Goal: Information Seeking & Learning: Find specific fact

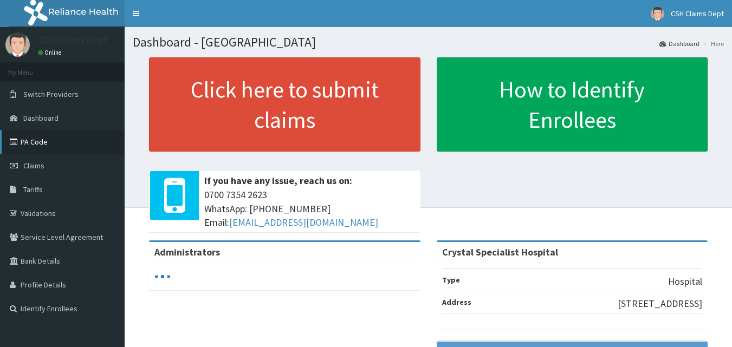
click at [42, 138] on link "PA Code" at bounding box center [62, 142] width 125 height 24
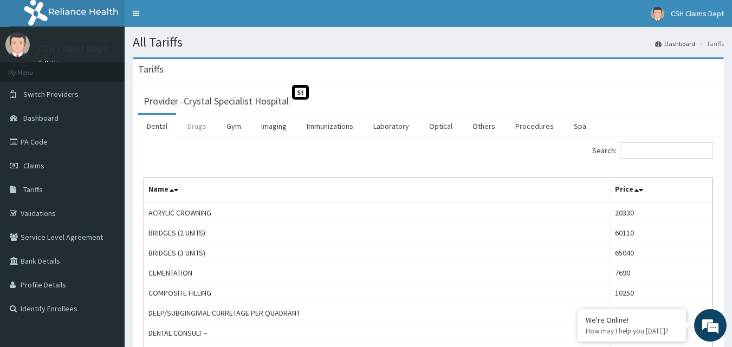
click at [206, 126] on link "Drugs" at bounding box center [197, 126] width 36 height 23
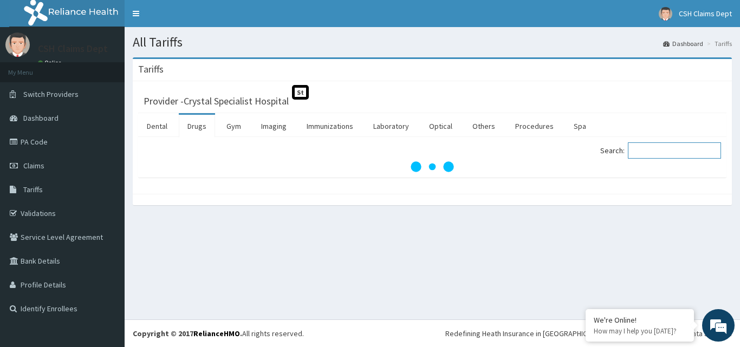
click at [666, 150] on input "Search:" at bounding box center [674, 151] width 93 height 16
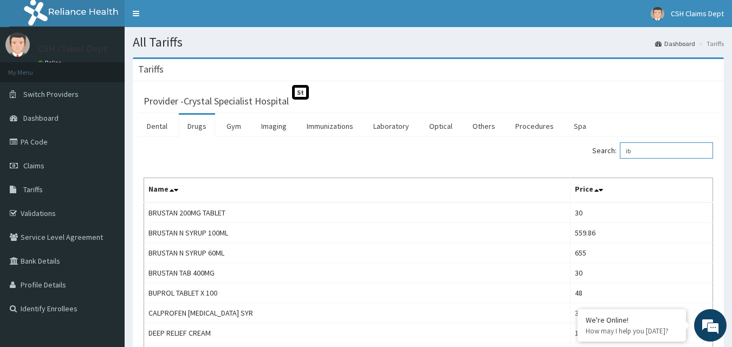
type input "i"
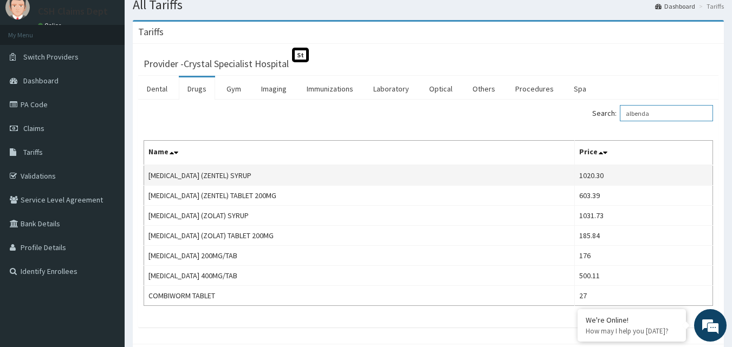
scroll to position [92, 0]
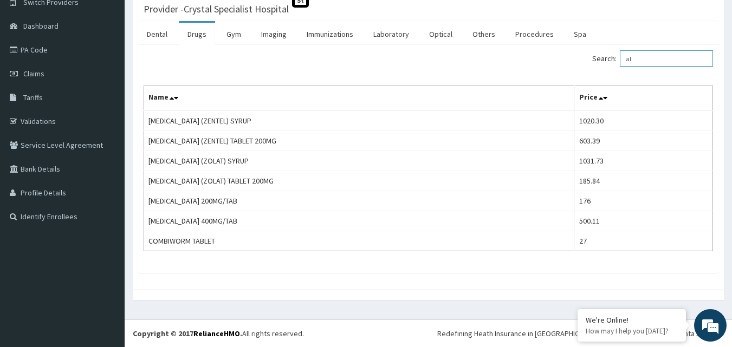
type input "a"
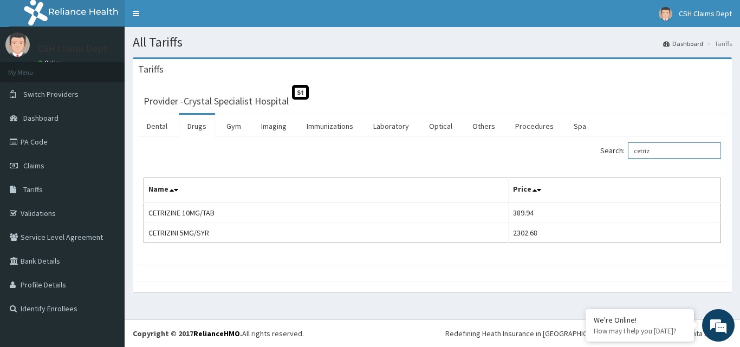
type input "cetriz"
click at [378, 125] on link "Laboratory" at bounding box center [391, 126] width 53 height 23
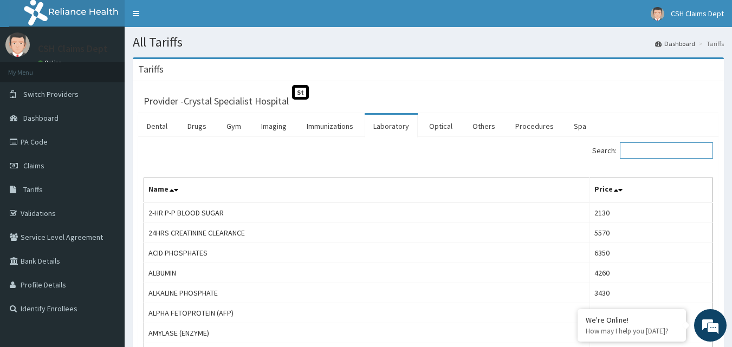
click at [662, 150] on input "Search:" at bounding box center [666, 151] width 93 height 16
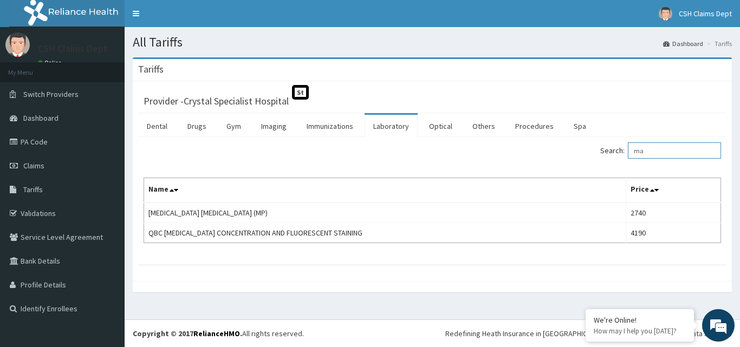
type input "m"
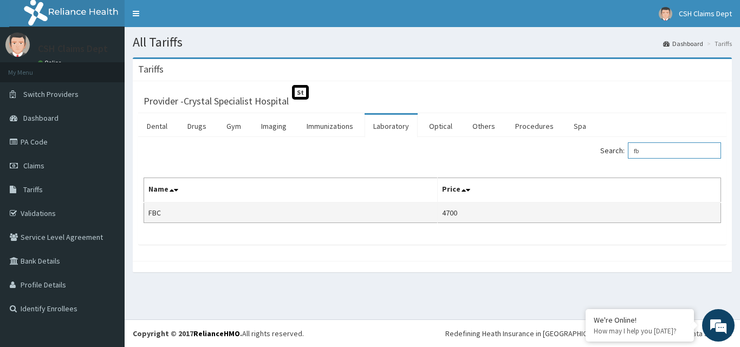
type input "f"
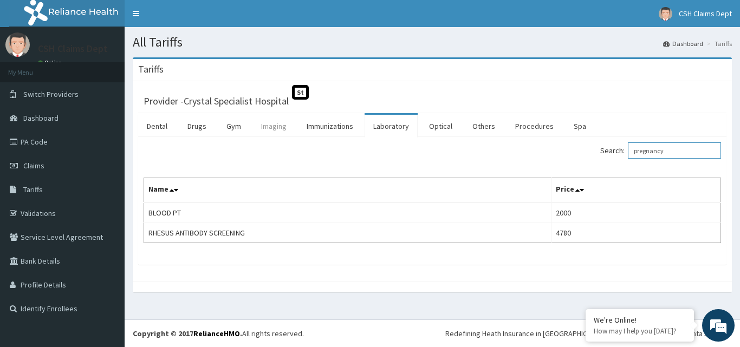
type input "pregnancy"
click at [277, 126] on link "Imaging" at bounding box center [274, 126] width 43 height 23
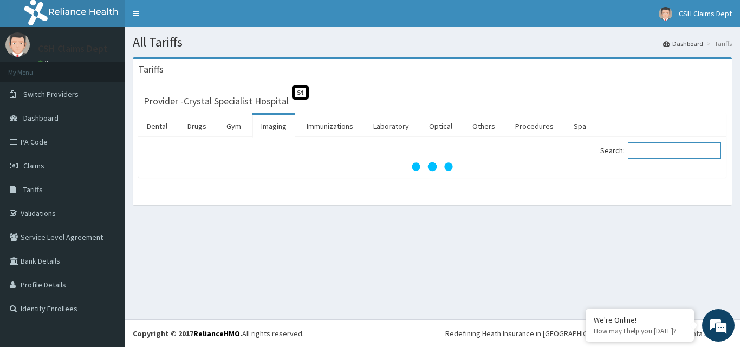
click at [666, 152] on input "Search:" at bounding box center [674, 151] width 93 height 16
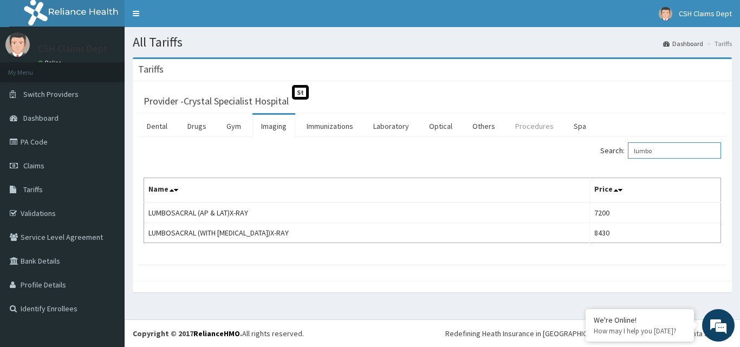
type input "lumbo"
click at [521, 125] on link "Procedures" at bounding box center [535, 126] width 56 height 23
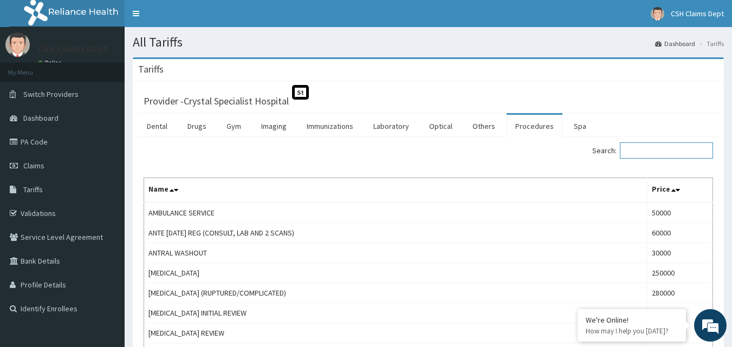
click at [640, 150] on input "Search:" at bounding box center [666, 151] width 93 height 16
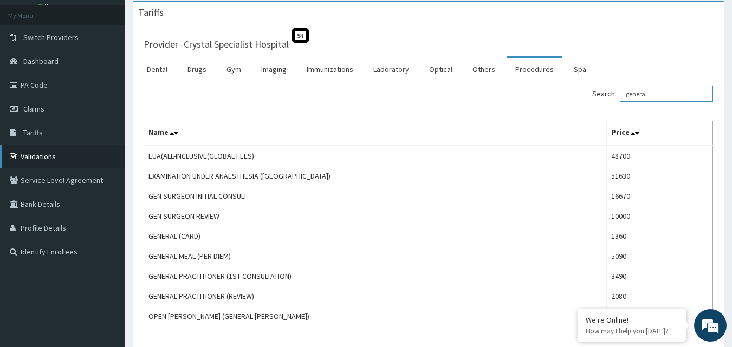
scroll to position [24, 0]
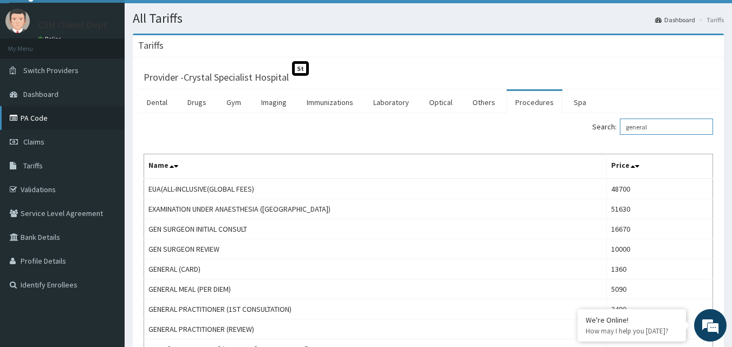
type input "general"
click at [47, 118] on link "PA Code" at bounding box center [62, 118] width 125 height 24
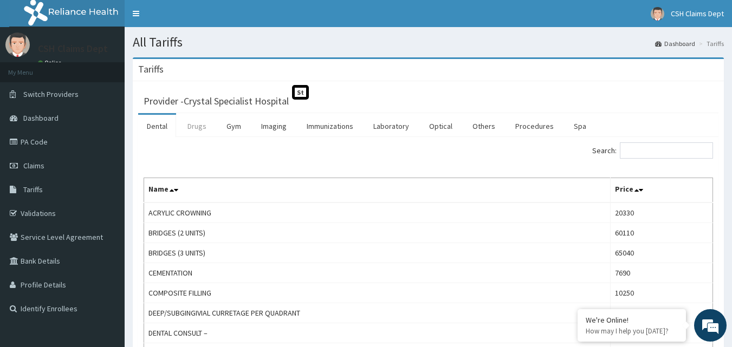
click at [192, 124] on link "Drugs" at bounding box center [197, 126] width 36 height 23
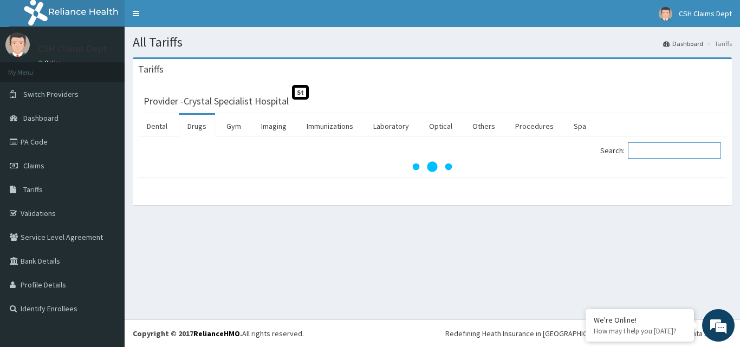
click at [676, 151] on input "Search:" at bounding box center [674, 151] width 93 height 16
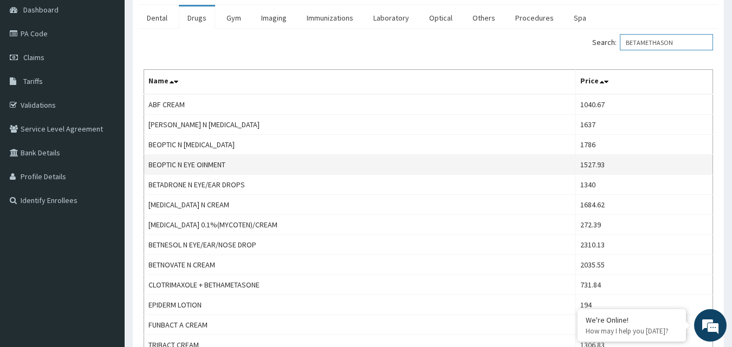
scroll to position [163, 0]
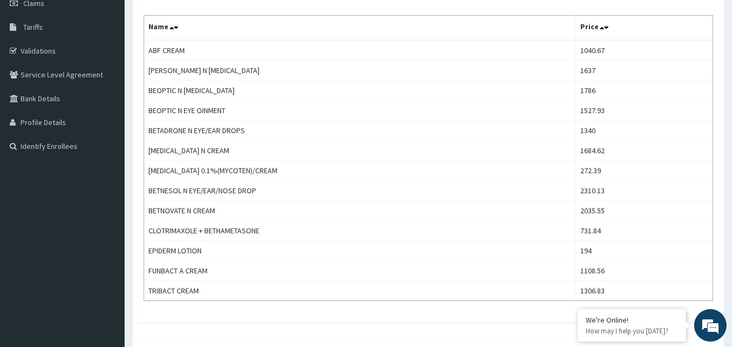
type input "BETAMETHASON"
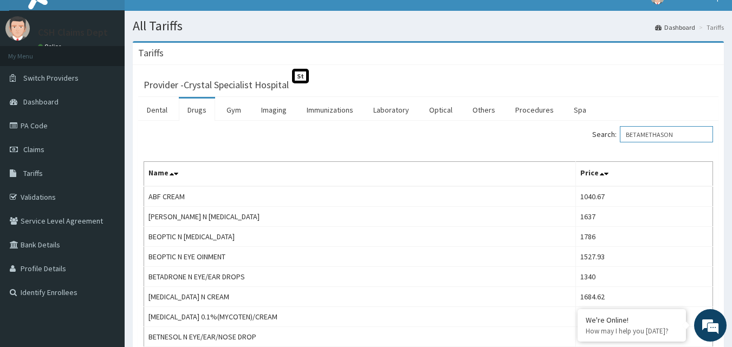
scroll to position [0, 0]
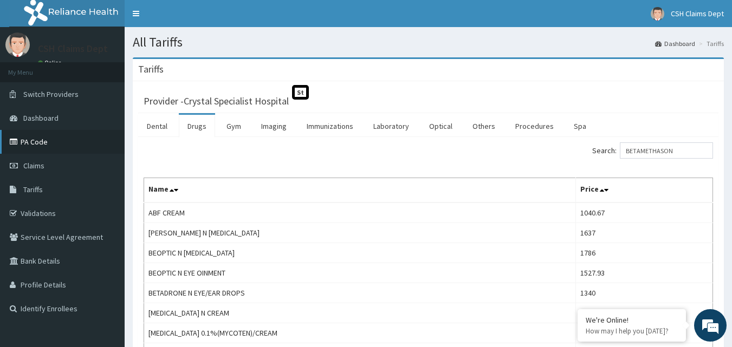
click at [29, 135] on link "PA Code" at bounding box center [62, 142] width 125 height 24
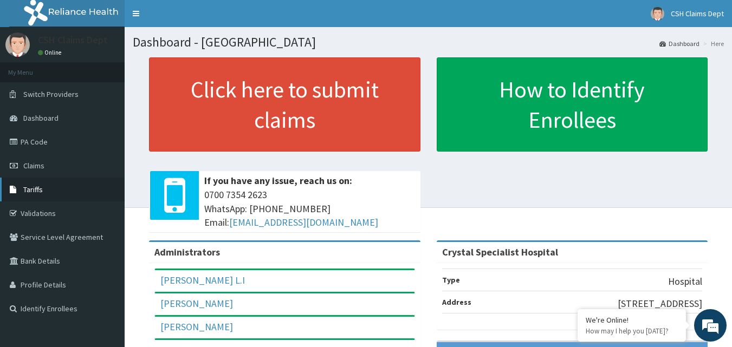
click at [52, 197] on link "Tariffs" at bounding box center [62, 190] width 125 height 24
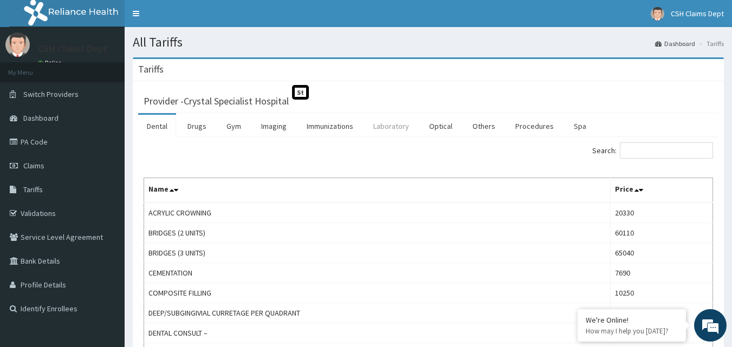
click at [403, 128] on link "Laboratory" at bounding box center [391, 126] width 53 height 23
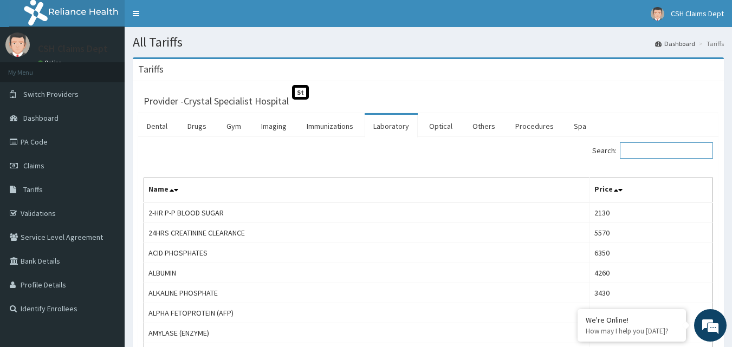
click at [642, 148] on input "Search:" at bounding box center [666, 151] width 93 height 16
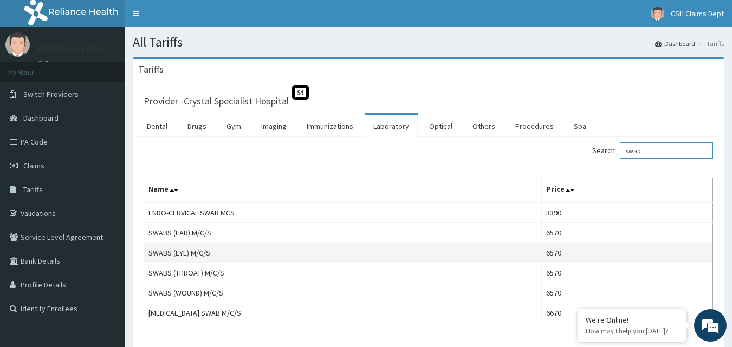
scroll to position [54, 0]
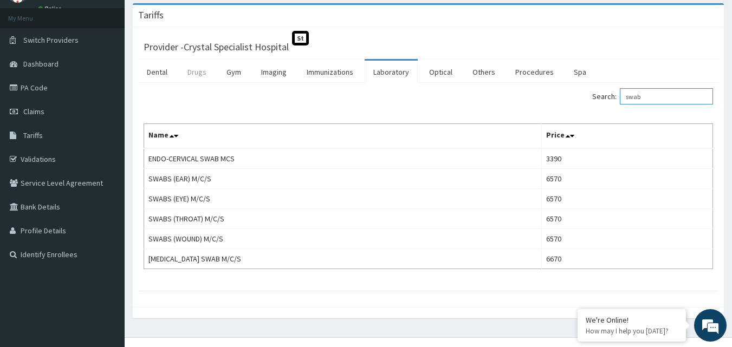
type input "swab"
click at [211, 77] on link "Drugs" at bounding box center [197, 72] width 36 height 23
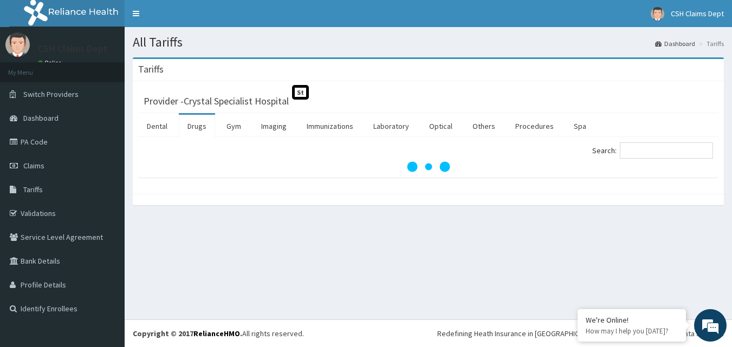
scroll to position [0, 0]
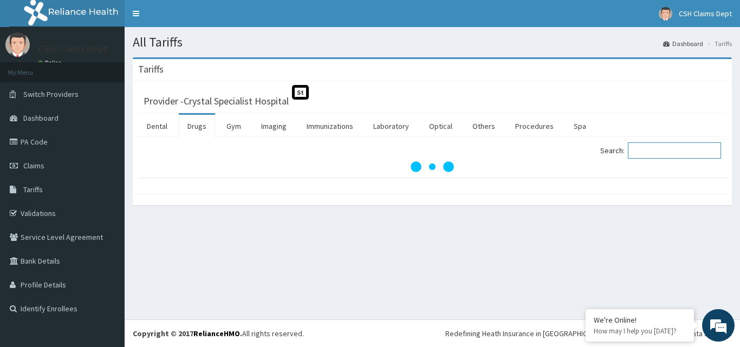
click at [641, 151] on input "Search:" at bounding box center [674, 151] width 93 height 16
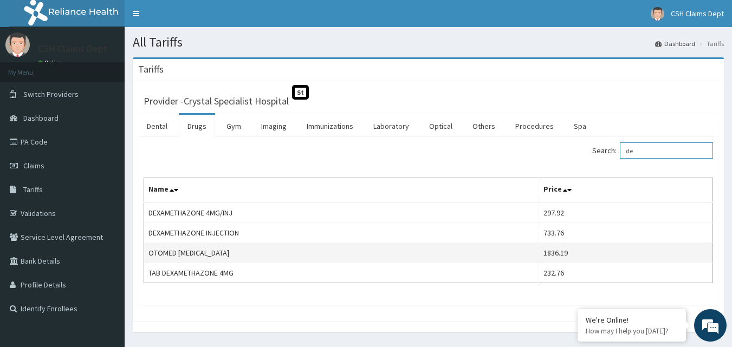
type input "d"
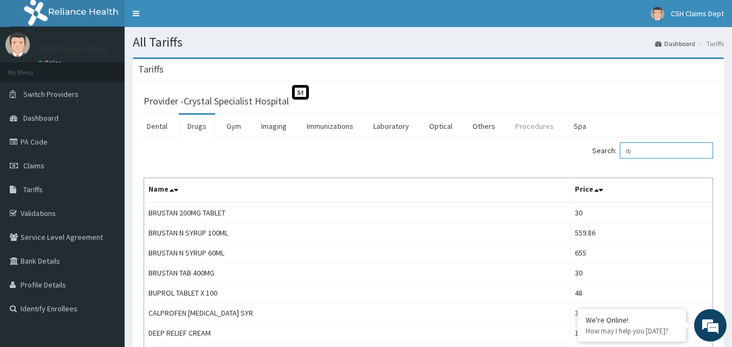
type input "i"
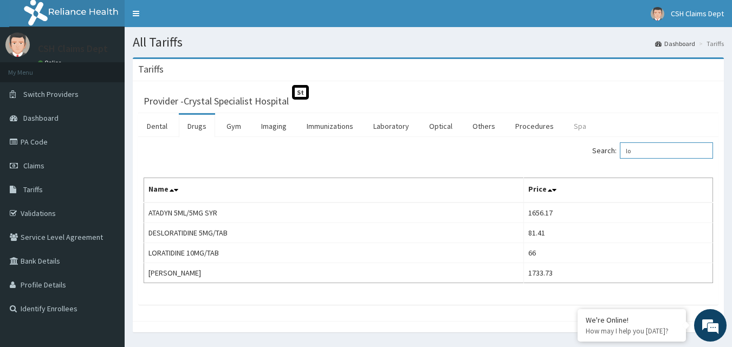
type input "l"
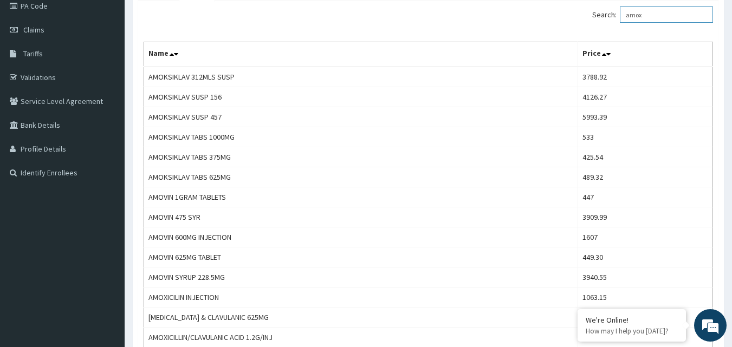
scroll to position [108, 0]
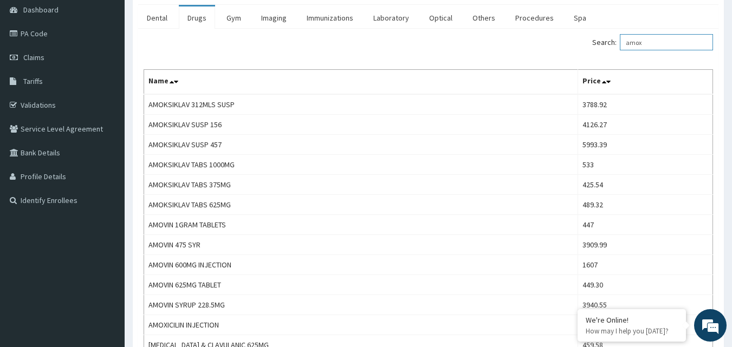
type input "amox"
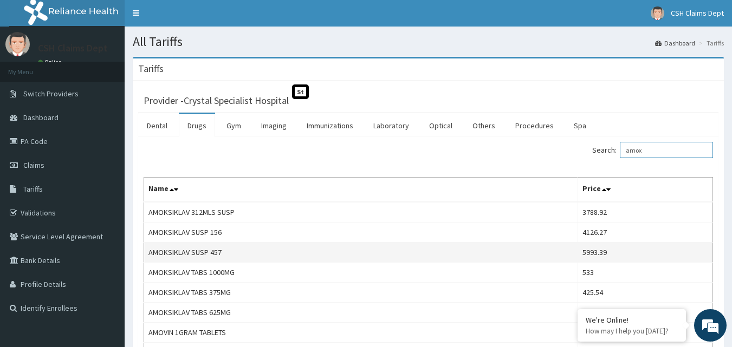
scroll to position [0, 0]
